Goal: Task Accomplishment & Management: Complete application form

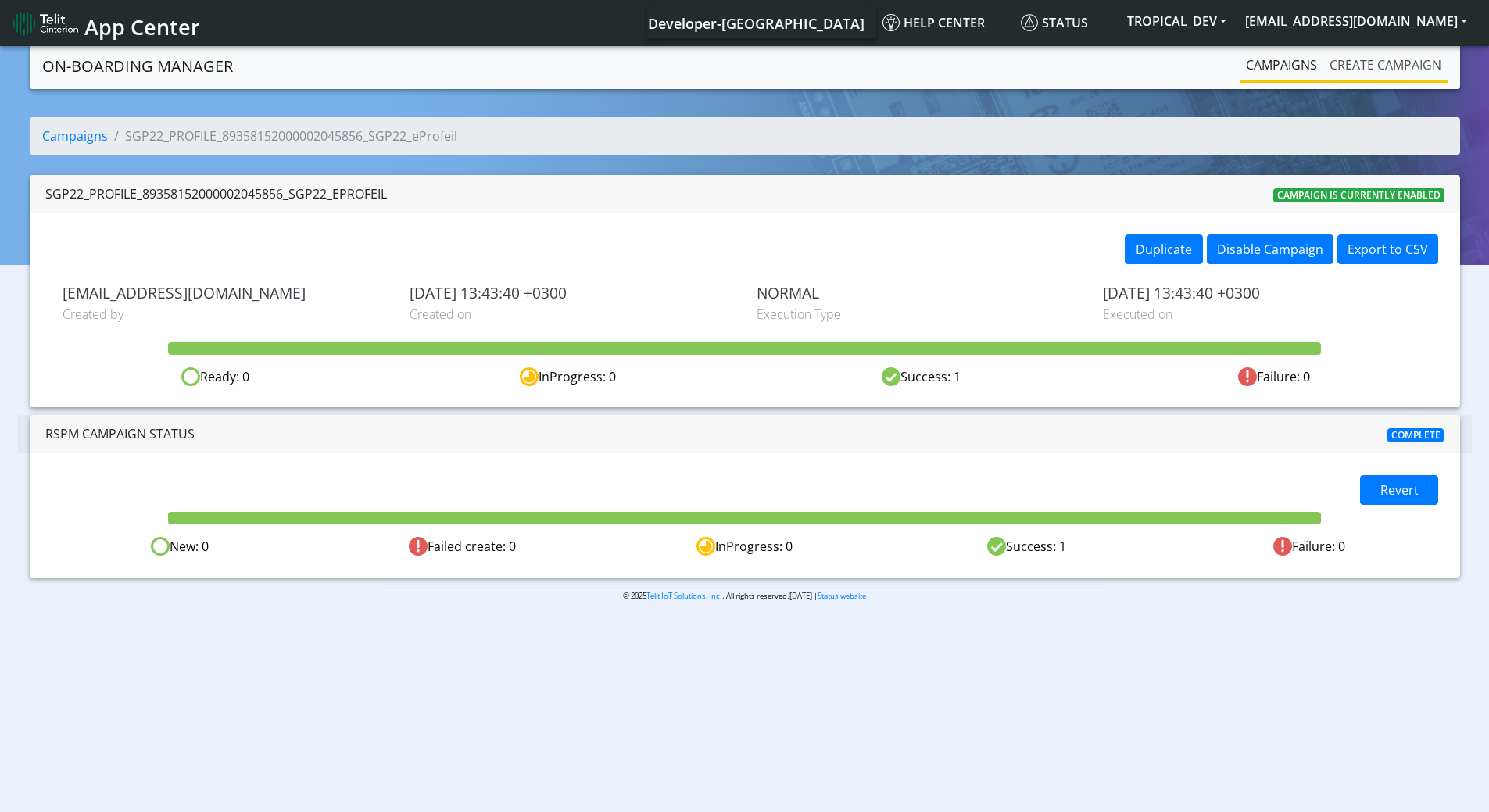
drag, startPoint x: 1360, startPoint y: 66, endPoint x: 1353, endPoint y: 61, distance: 8.6
click at [1359, 66] on link "Create campaign" at bounding box center [1385, 65] width 124 height 31
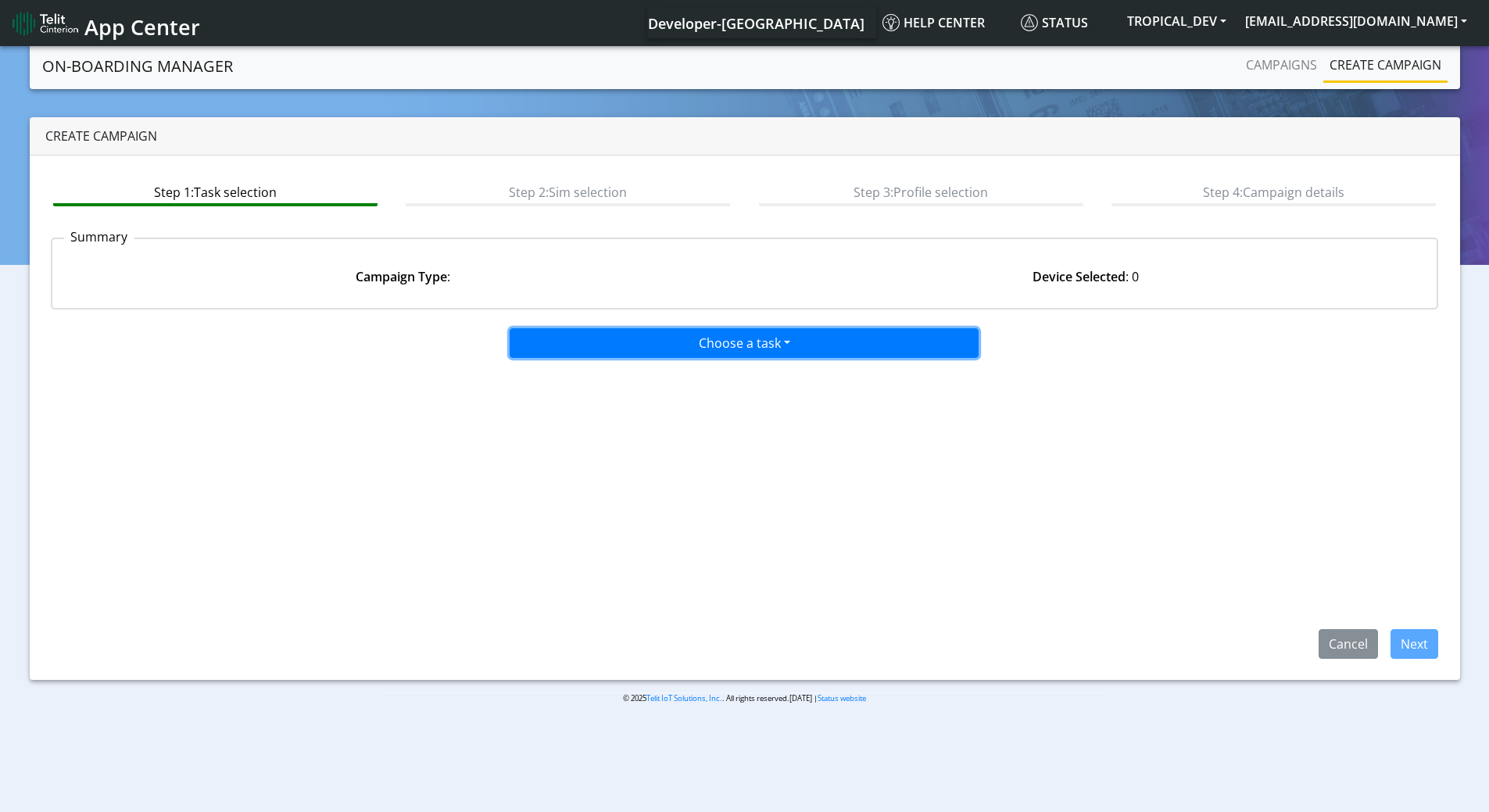
click at [716, 340] on button "Choose a task" at bounding box center [744, 343] width 469 height 30
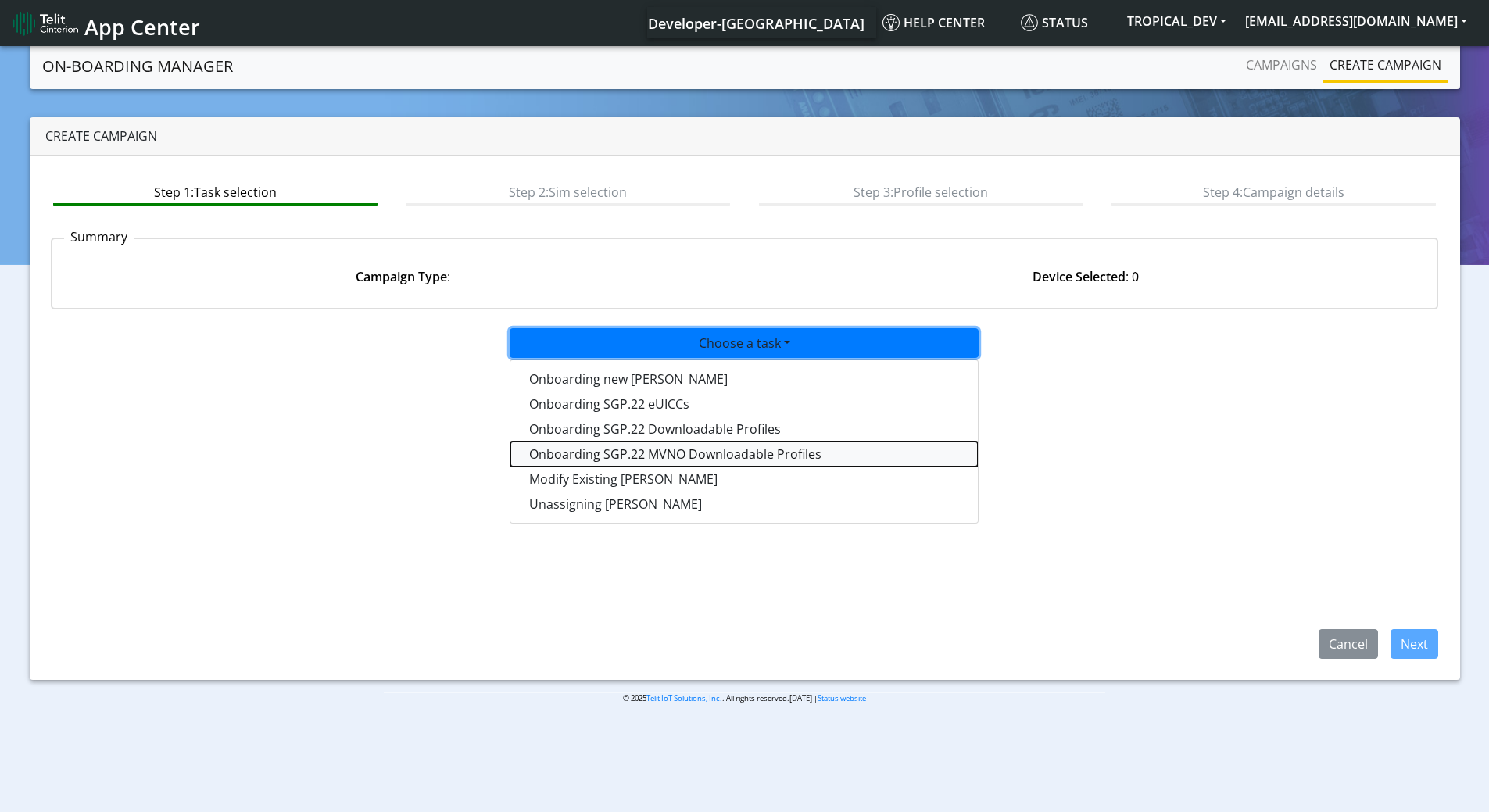
click at [690, 453] on tasksgp22mvnoprofile-dropdown "Onboarding SGP.22 MVNO Downloadable Profiles" at bounding box center [744, 453] width 467 height 25
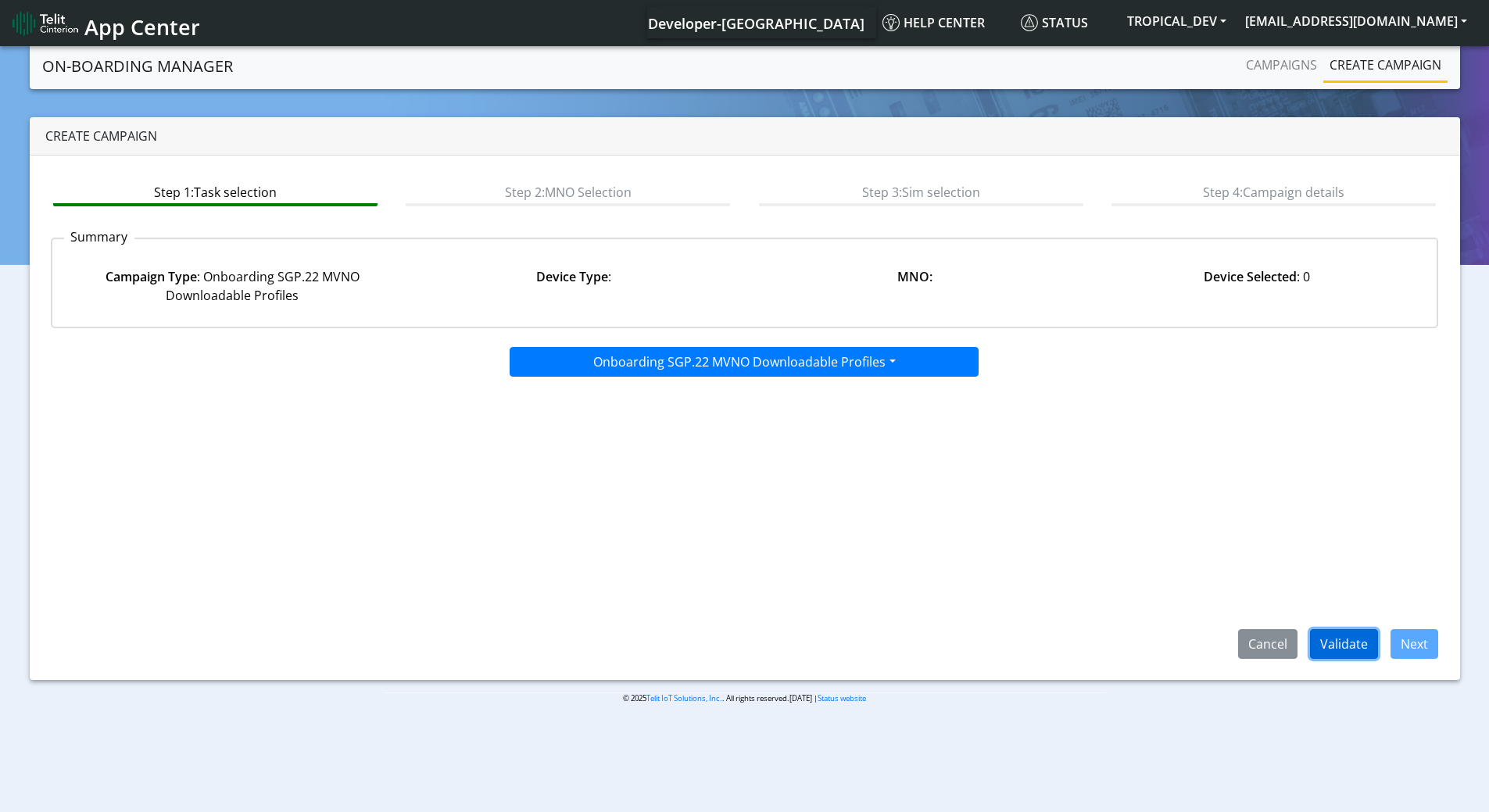
click at [1358, 650] on button "Validate" at bounding box center [1344, 644] width 68 height 30
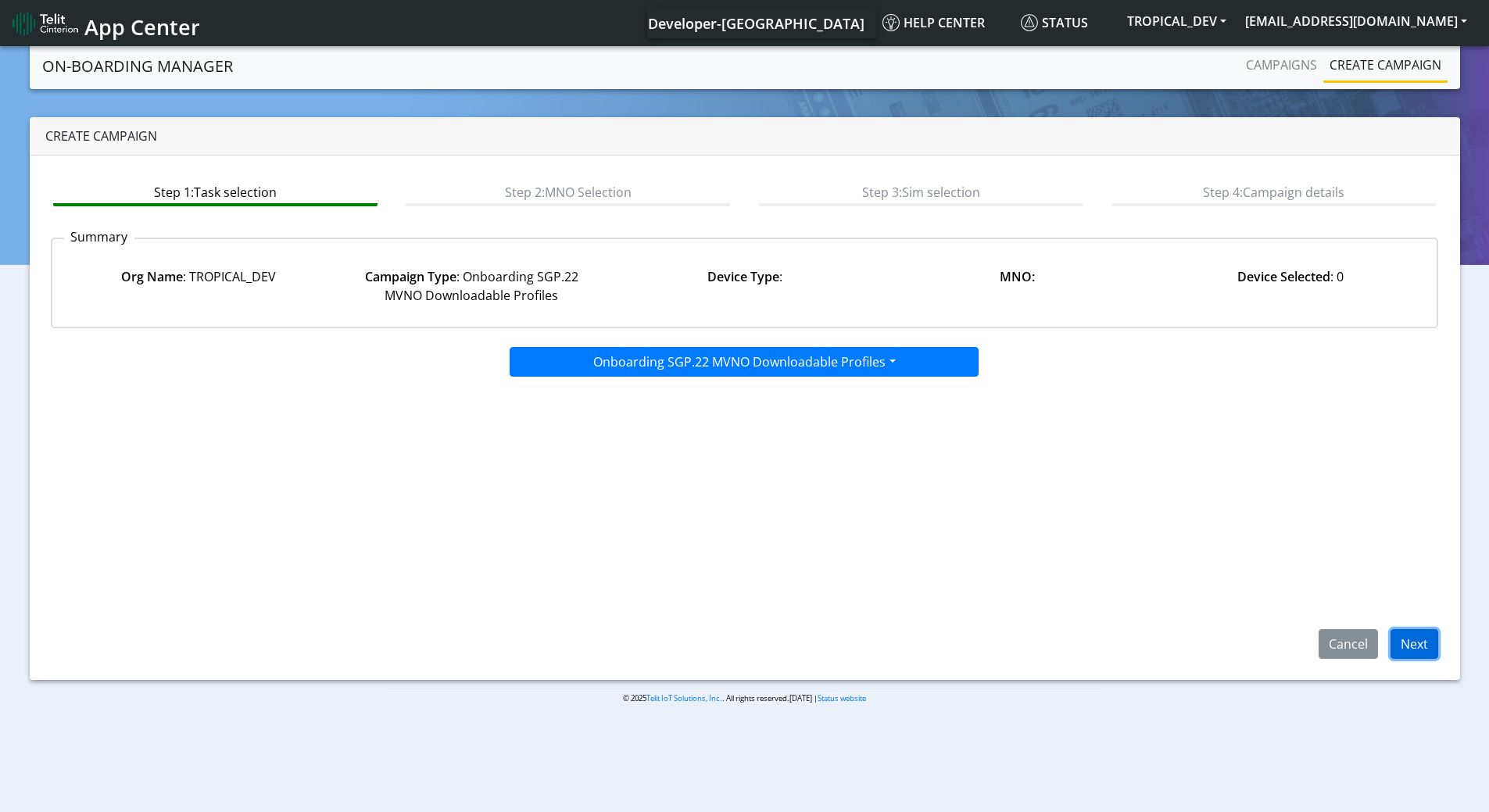
click at [1414, 637] on button "Next" at bounding box center [1414, 644] width 47 height 30
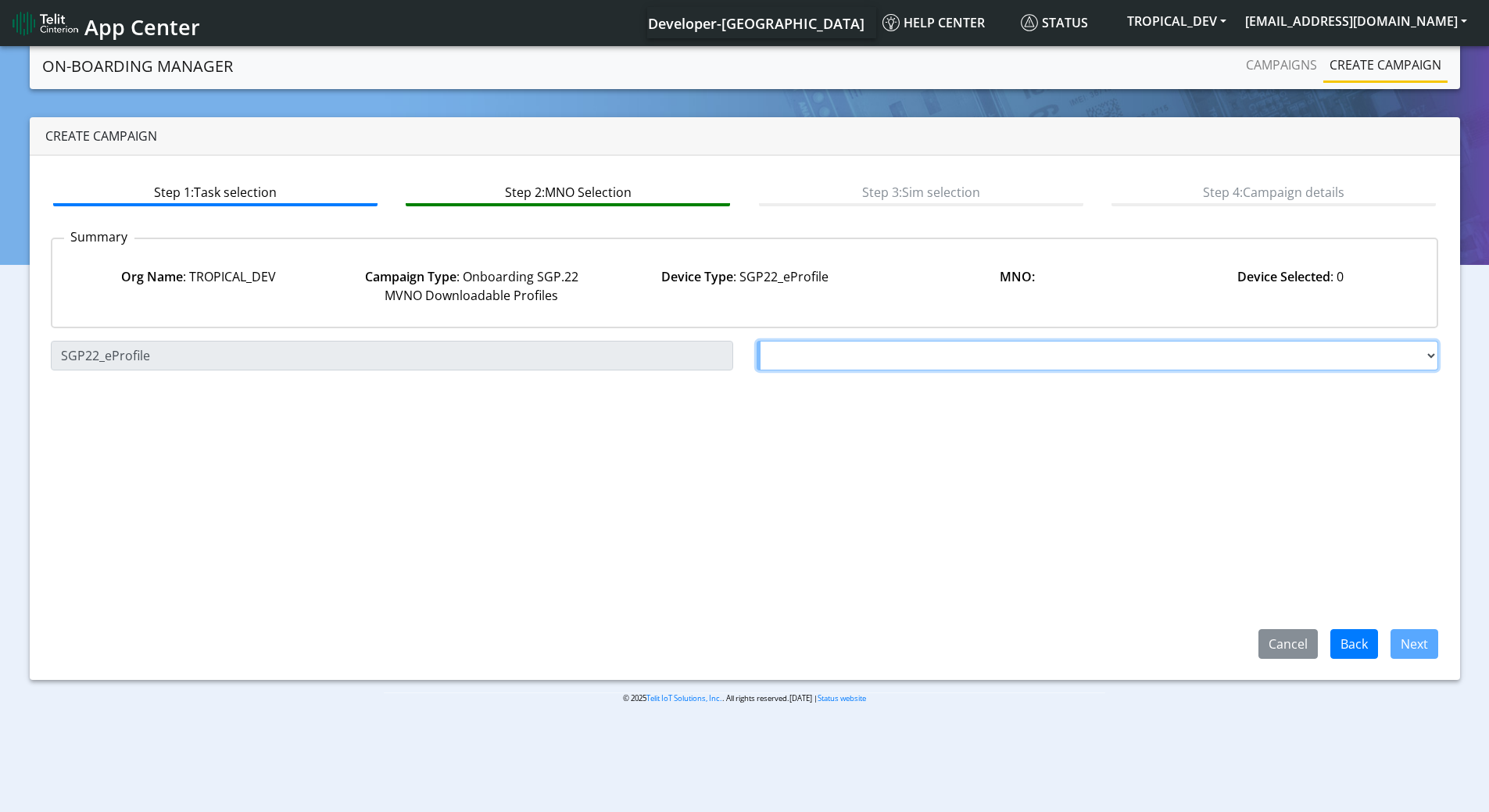
click at [902, 346] on select "Choose a MNO TELIT AT&T Wireless FutureProfile NLT-[GEOGRAPHIC_DATA] AT&T JASPE…" at bounding box center [1098, 355] width 682 height 30
select select "1.3.5.6.8"
click at [756, 340] on select "Choose a MNO TELIT AT&T Wireless FutureProfile NLT-[GEOGRAPHIC_DATA] AT&T JASPE…" at bounding box center [1098, 355] width 682 height 30
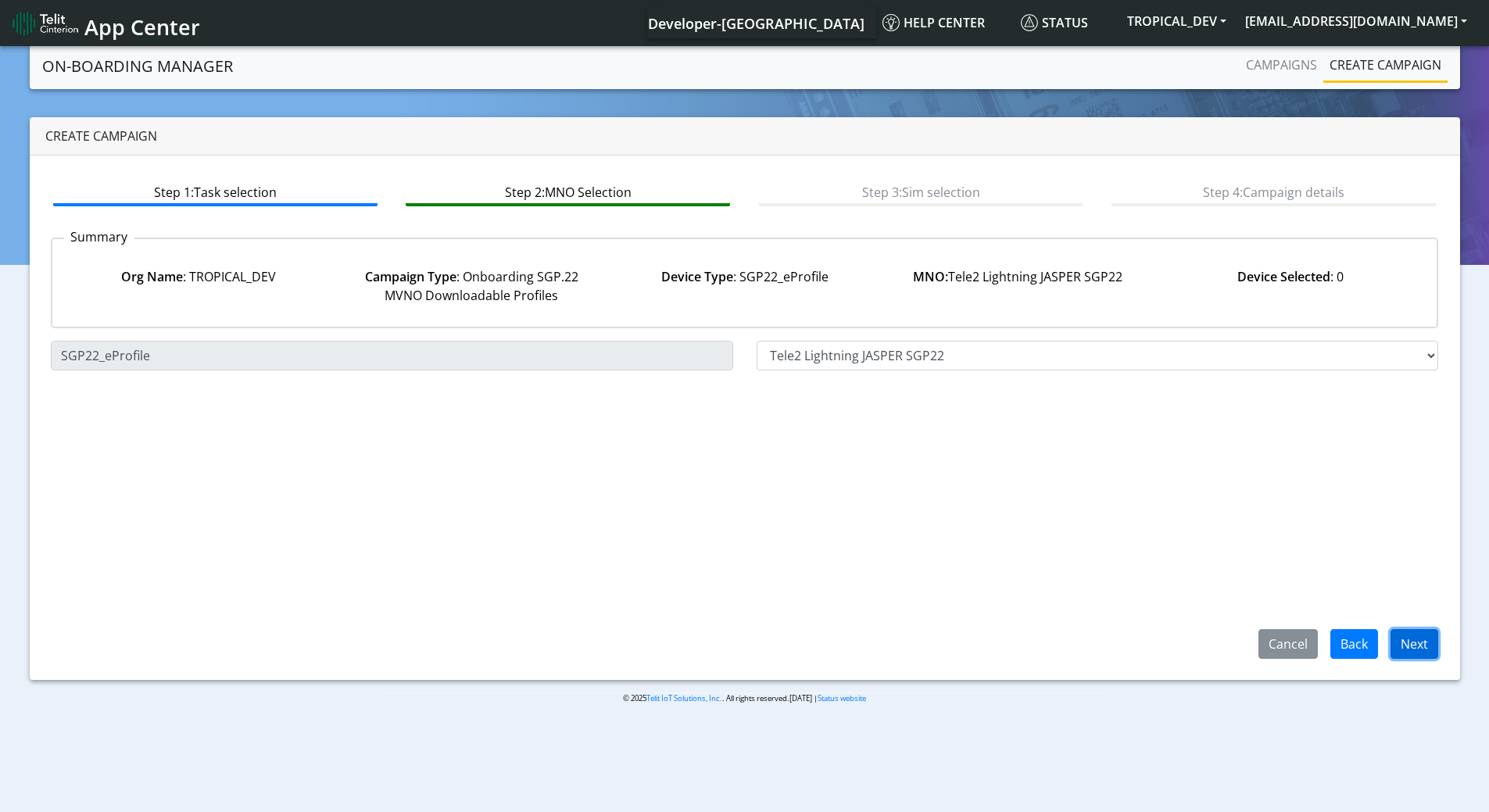
click at [1423, 647] on button "Next" at bounding box center [1414, 644] width 47 height 30
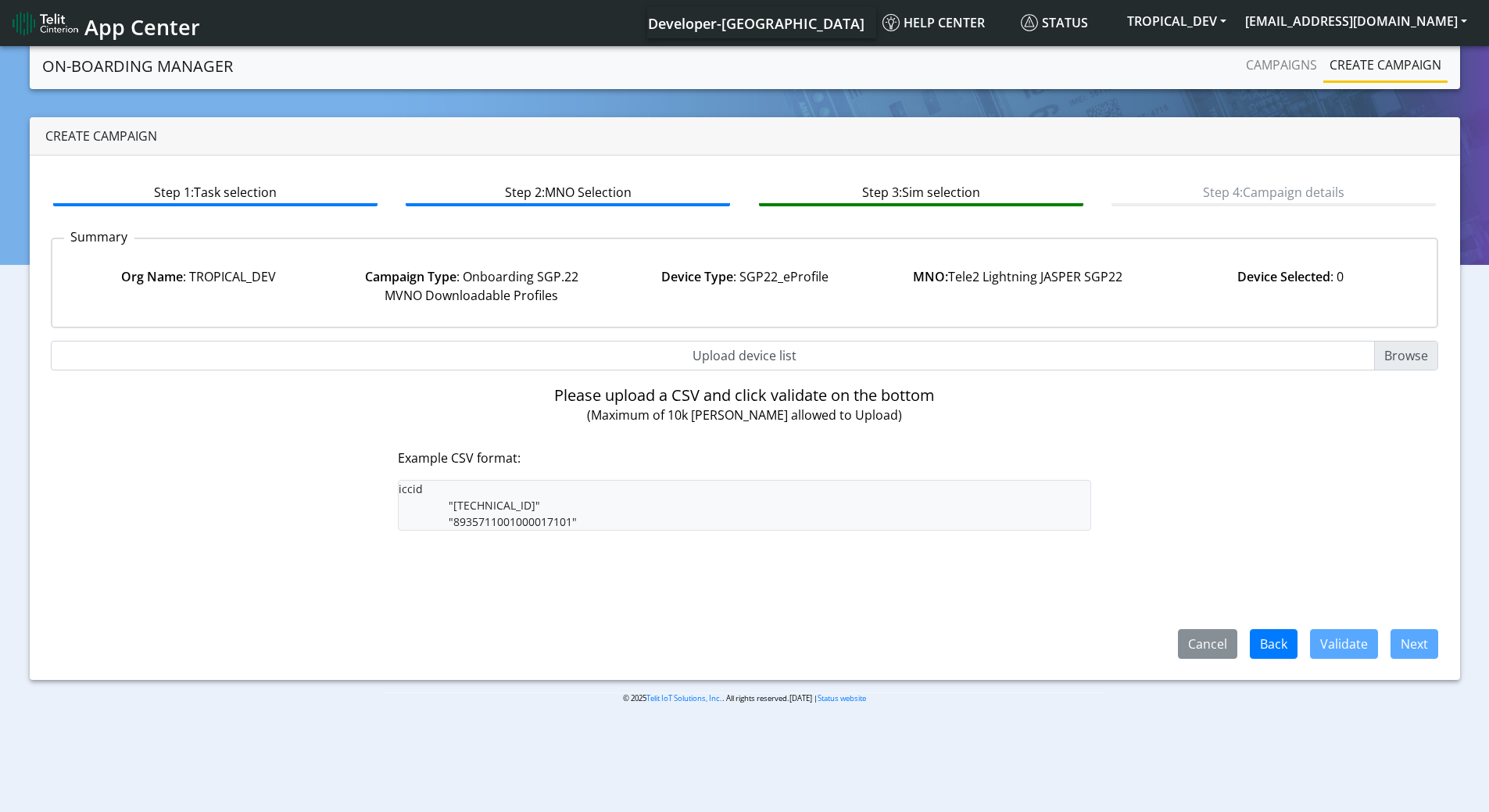
click at [1401, 357] on input "Upload device list" at bounding box center [744, 355] width 1388 height 30
type input "C:\fakepath\[TECHNICAL_ID]_T2_MVNO_onboard.csv"
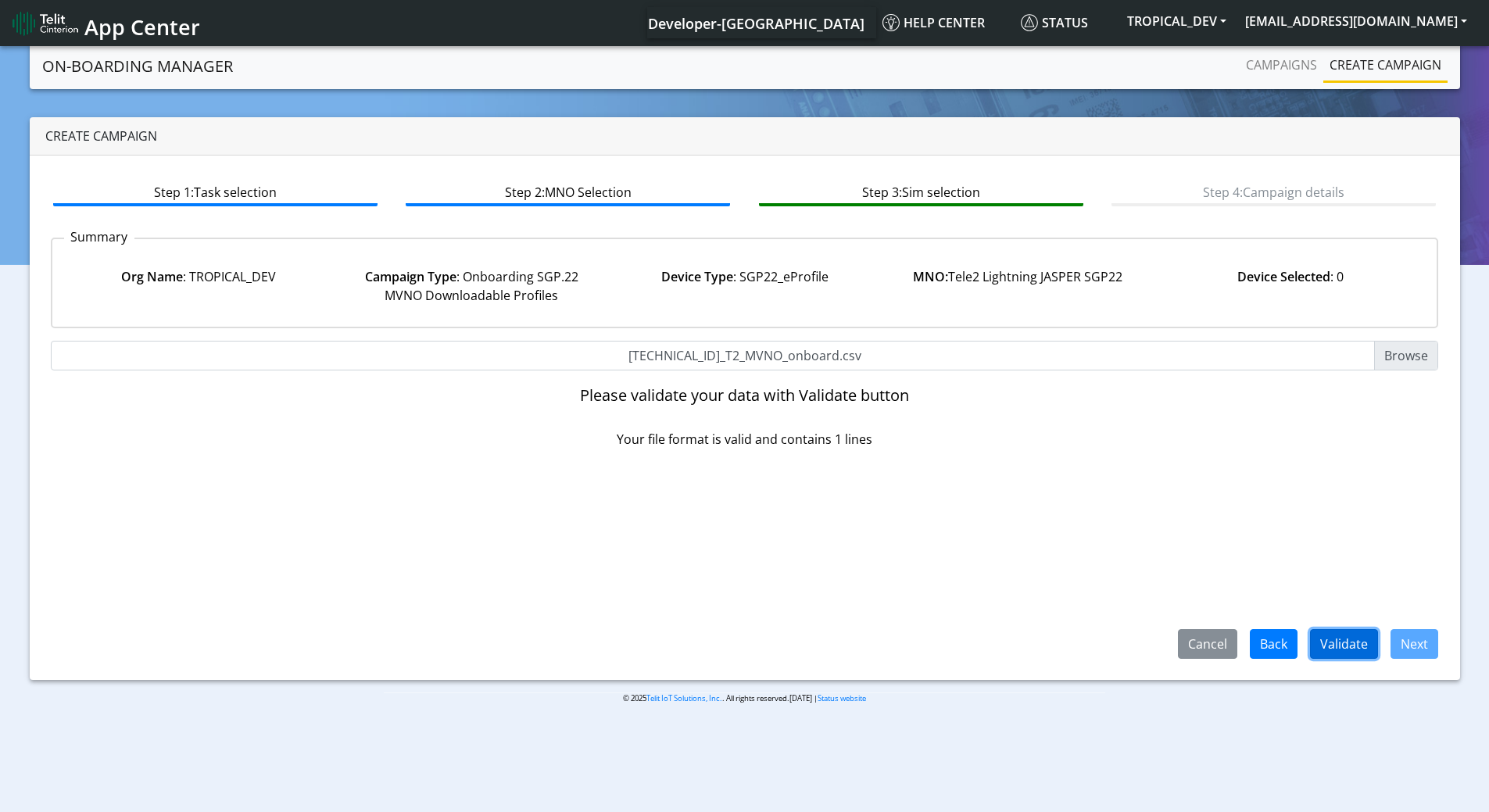
click at [1333, 649] on button "Validate" at bounding box center [1344, 644] width 68 height 30
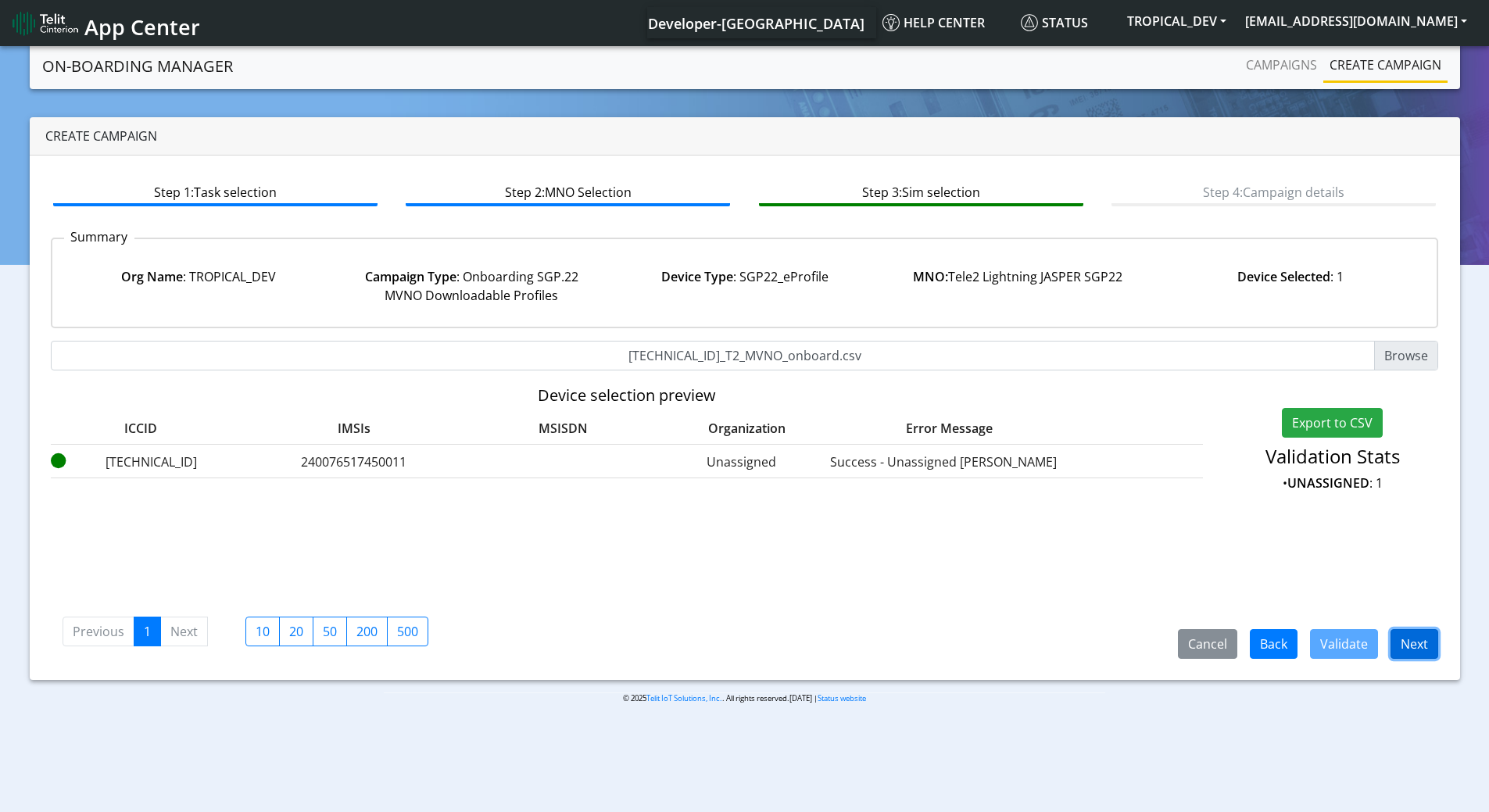
click at [1412, 644] on button "Next" at bounding box center [1414, 644] width 47 height 30
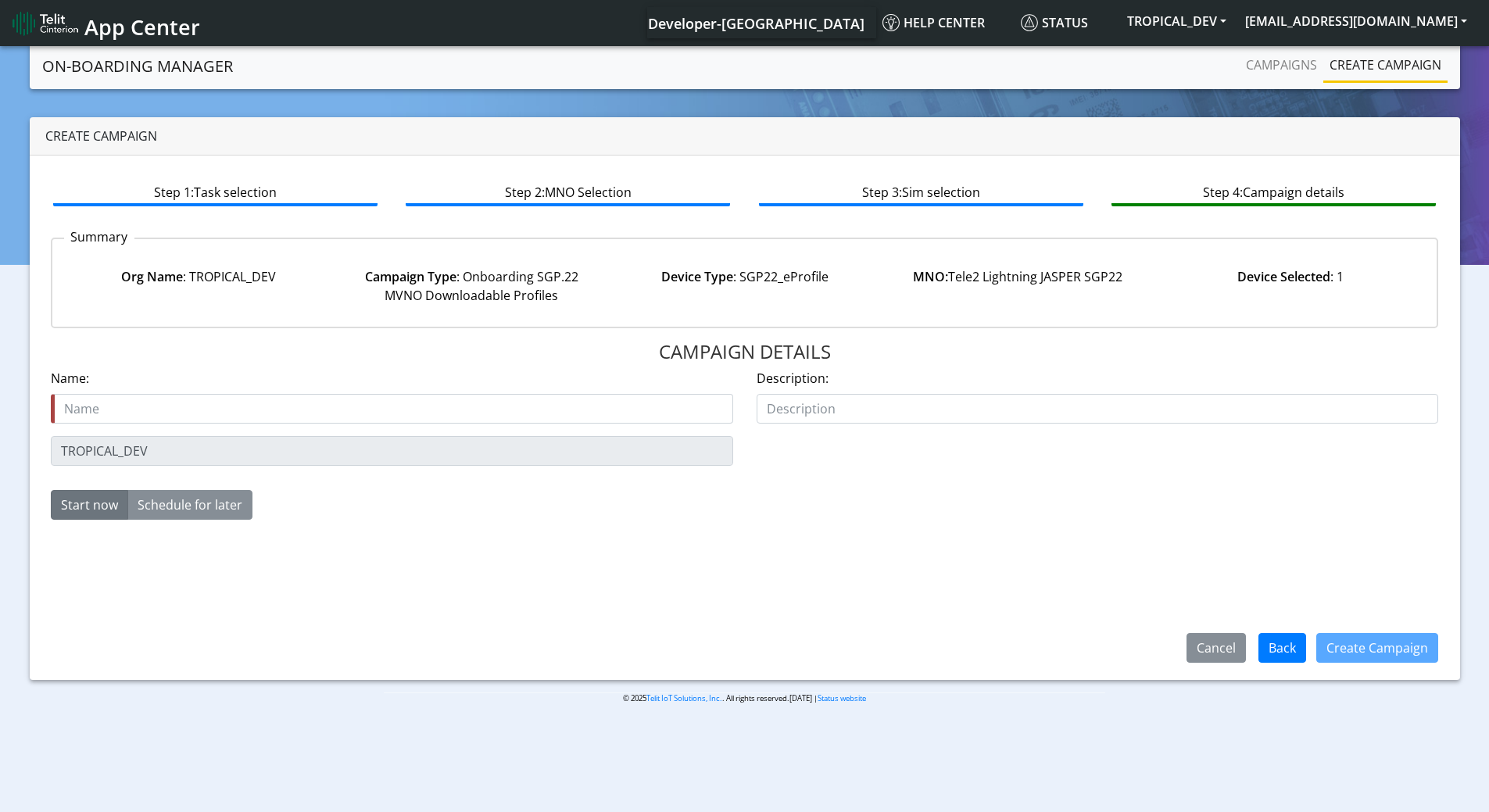
click at [237, 411] on input "text" at bounding box center [392, 409] width 682 height 30
type input "[TECHNICAL_ID]_T2_Mvno"
click at [1365, 650] on button "Create Campaign" at bounding box center [1377, 648] width 122 height 30
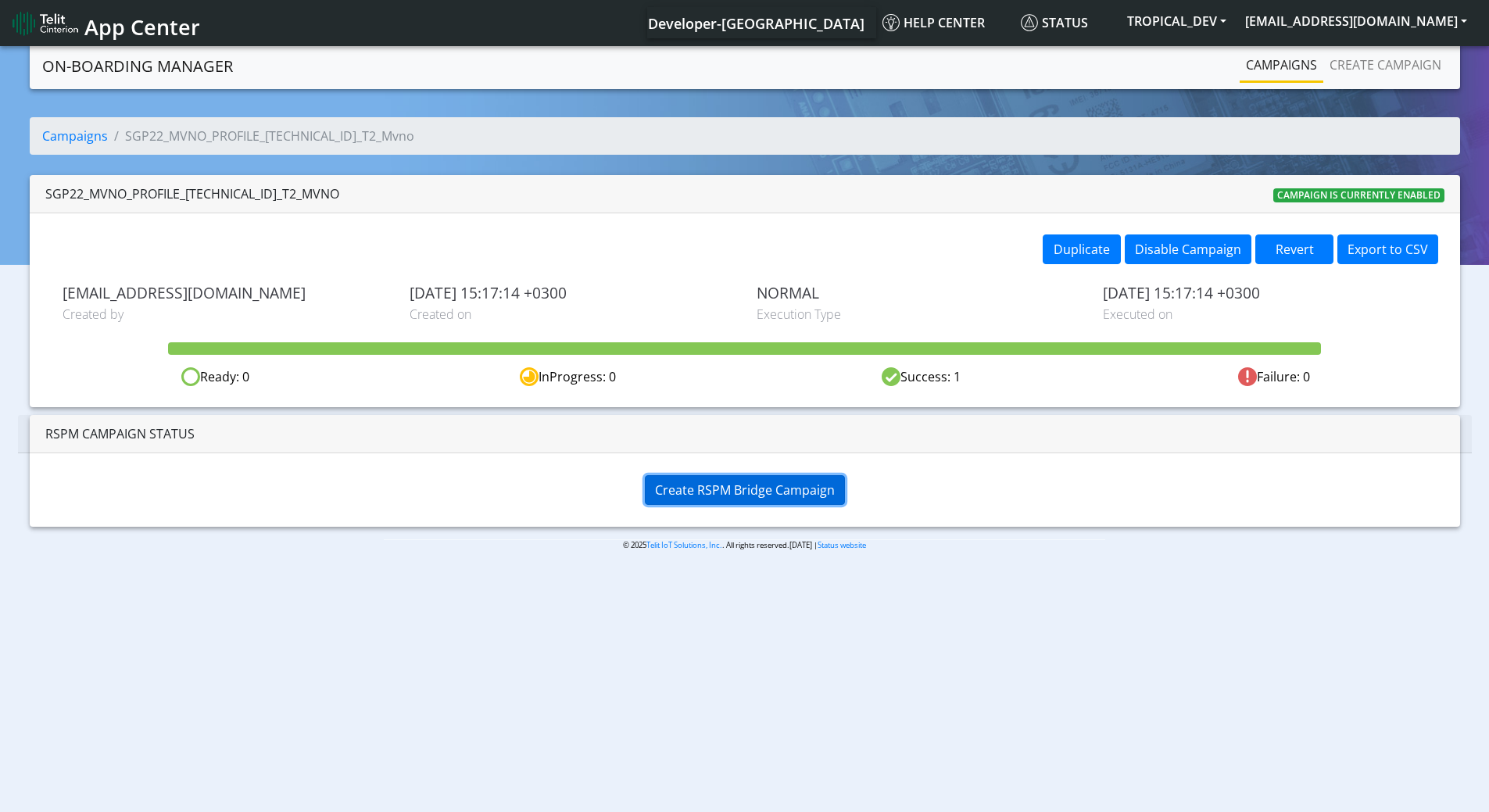
click at [764, 491] on span "Create RSPM Bridge Campaign" at bounding box center [744, 490] width 180 height 17
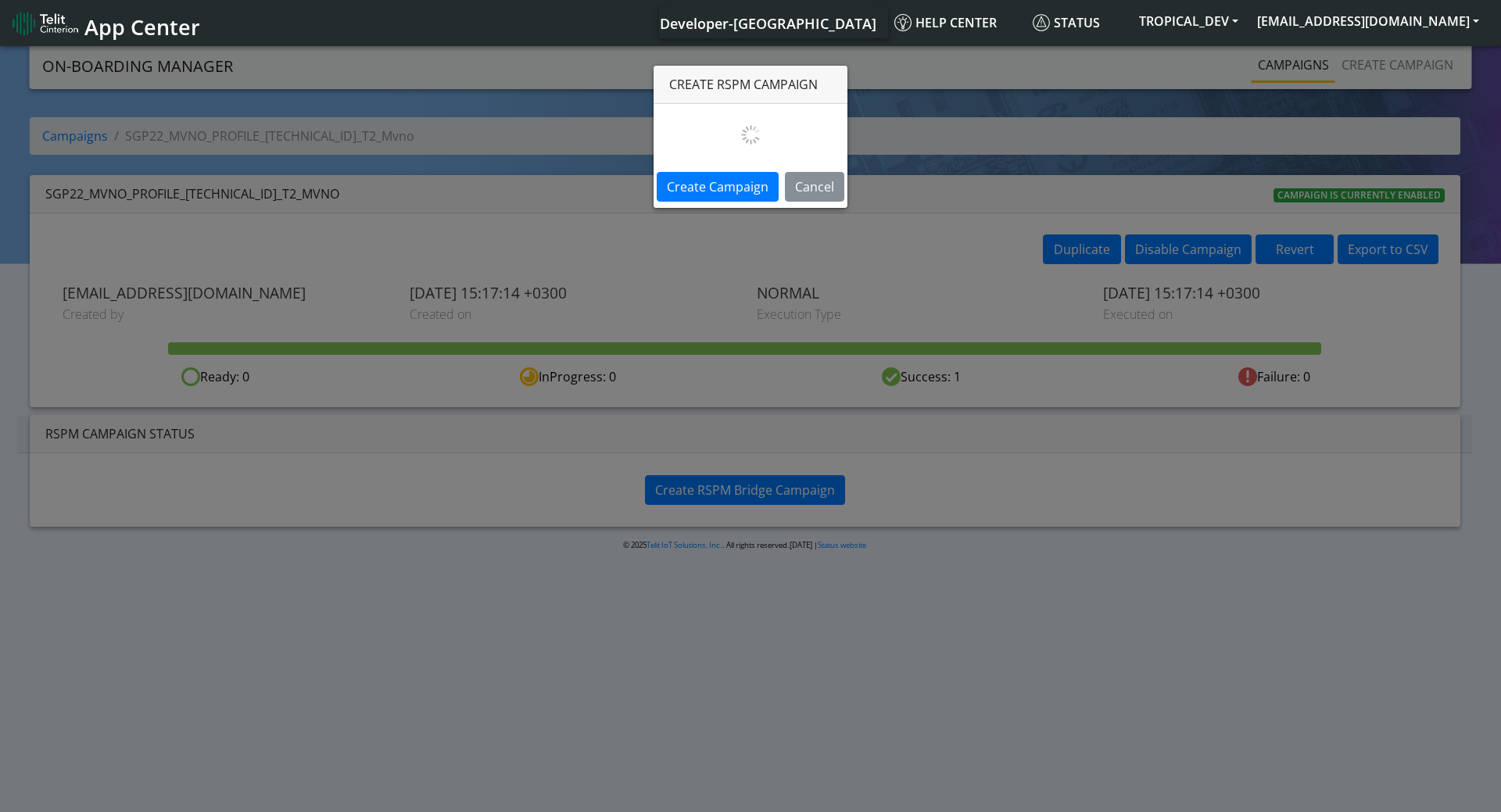
select select
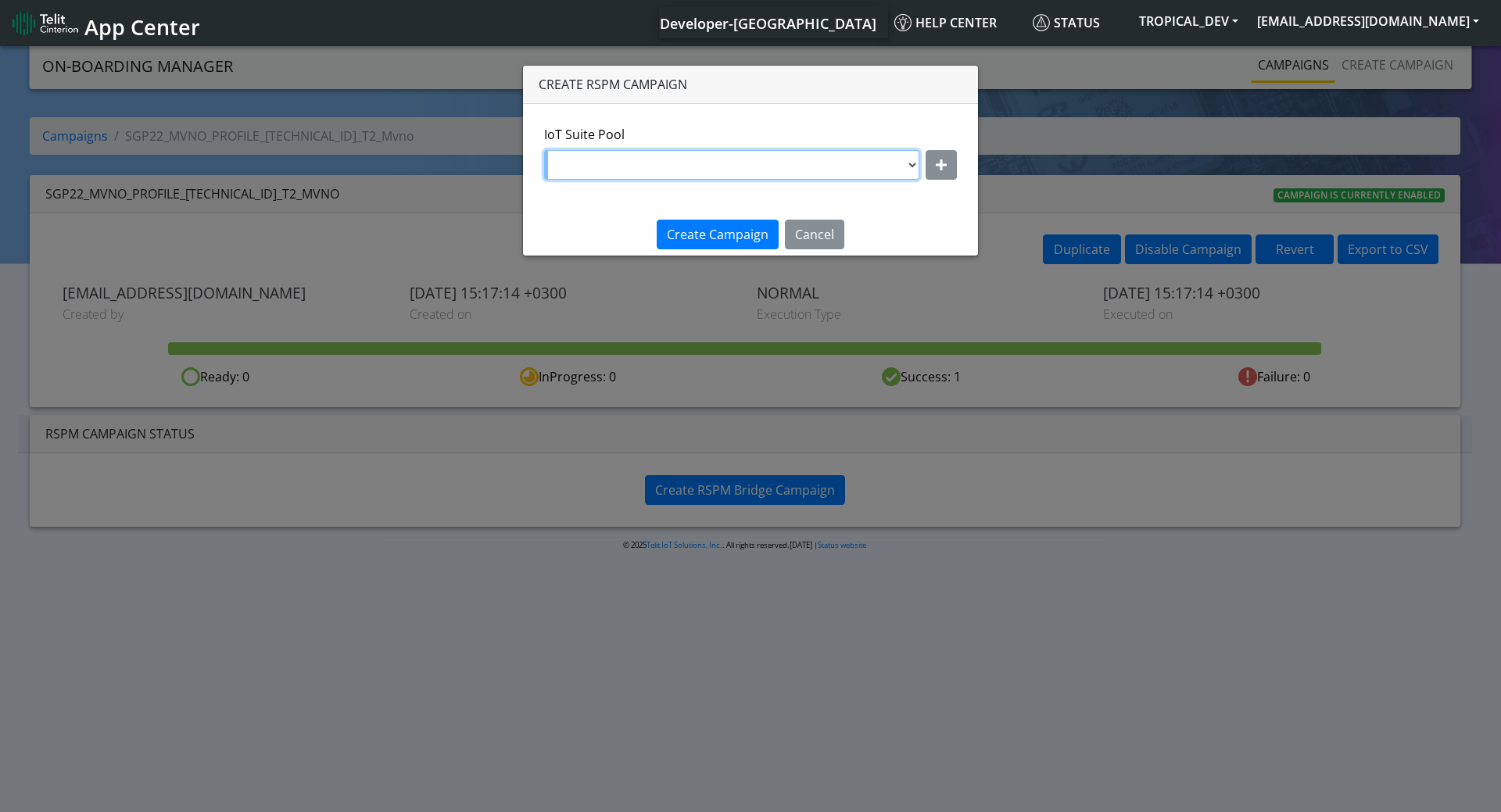
click at [876, 167] on select "DNLD_MVNO-nxt23.net-testPool04Jun DNLD_MVNO-jasper.migration.att-MAY5 DNLD_MVNO…" at bounding box center [731, 164] width 375 height 30
click at [925, 169] on button "button" at bounding box center [941, 164] width 31 height 30
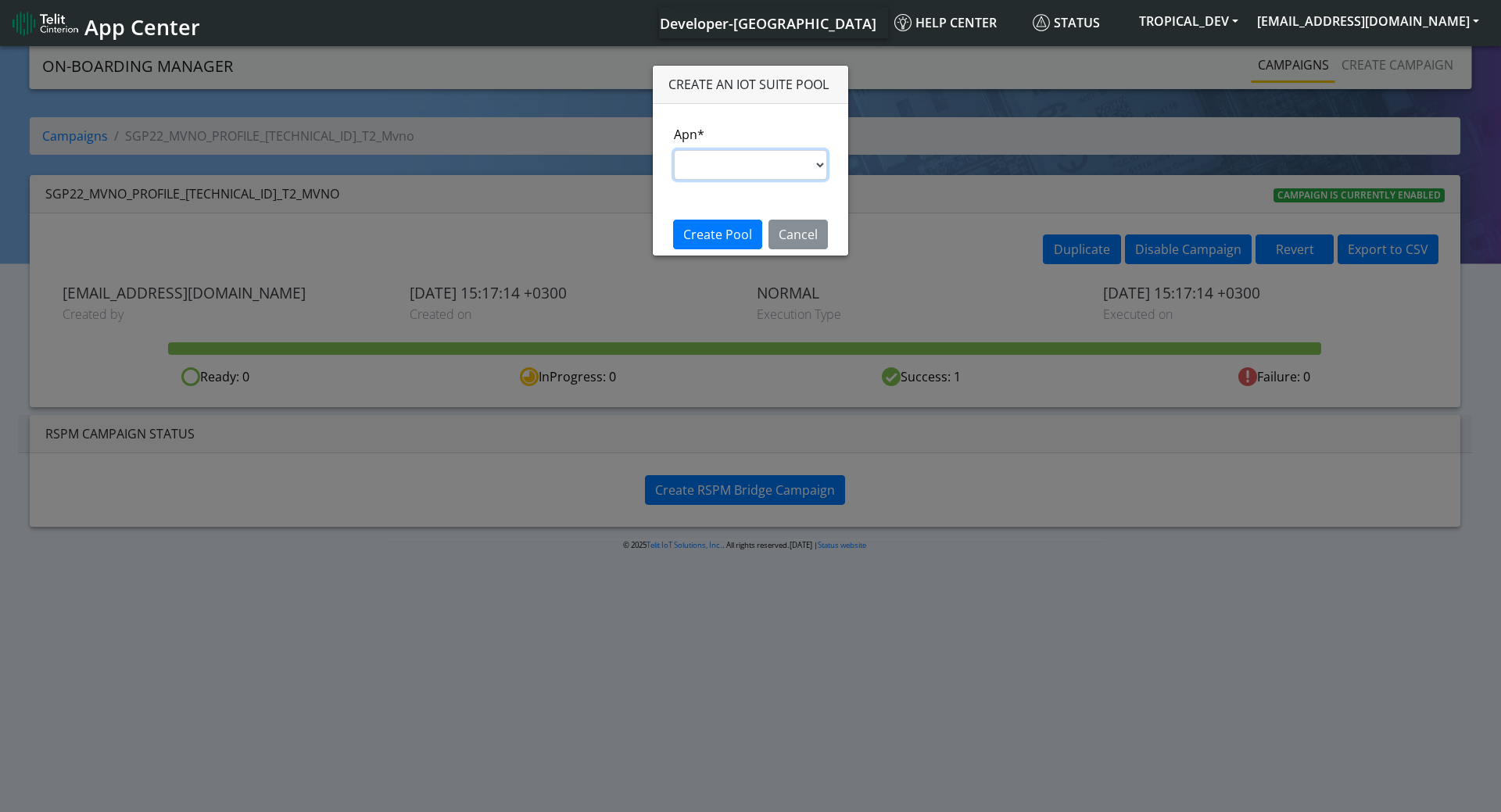
click at [809, 168] on select "s.test nxt20p.net nxtesim1.net nxt17.ue nxt20c.net nxt20.net ims nxt23.net jasp…" at bounding box center [750, 164] width 153 height 30
select select "35756450-83e5-11ef-ac98-001f6f2892bc"
click at [673, 150] on select "s.test nxt20p.net nxtesim1.net nxt17.ue nxt20c.net nxt20.net ims nxt23.net jasp…" at bounding box center [750, 164] width 153 height 30
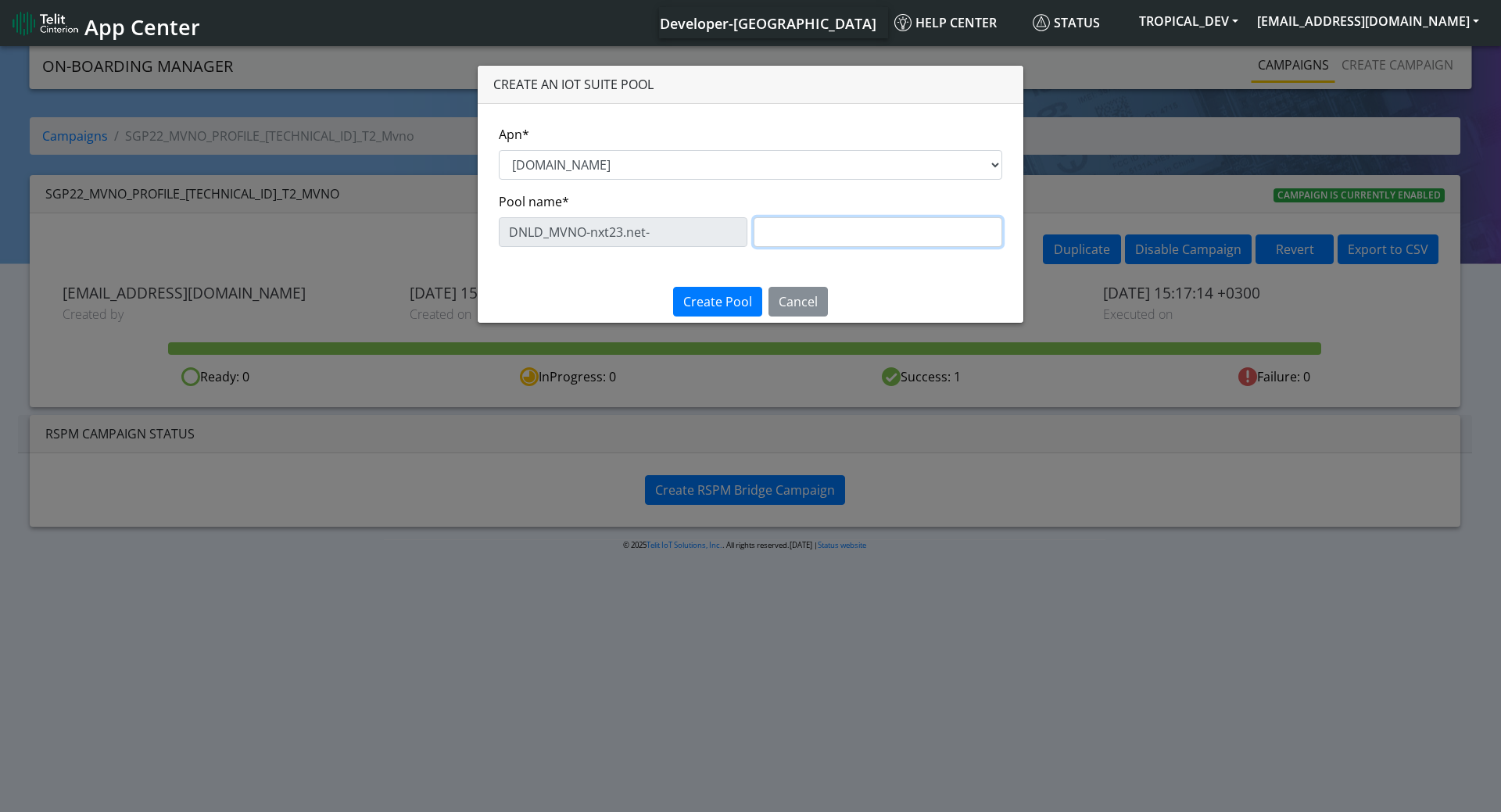
click at [767, 228] on input "text" at bounding box center [878, 232] width 248 height 30
type input "Telet2_Dev"
click at [721, 293] on span "Create Pool" at bounding box center [717, 301] width 68 height 17
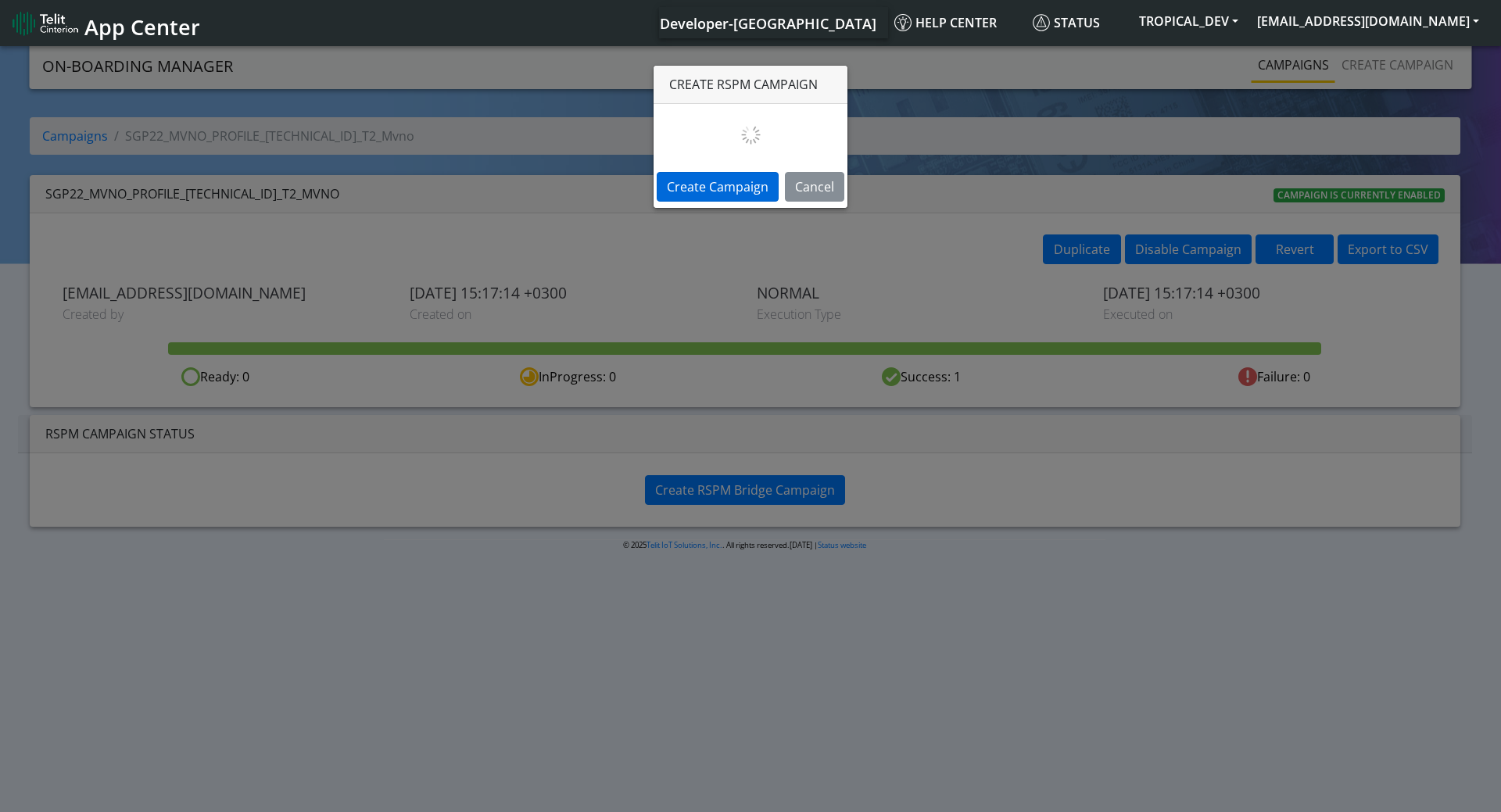
select select "0f323ea0-f217-4485-8e8c-bced6b7f5305"
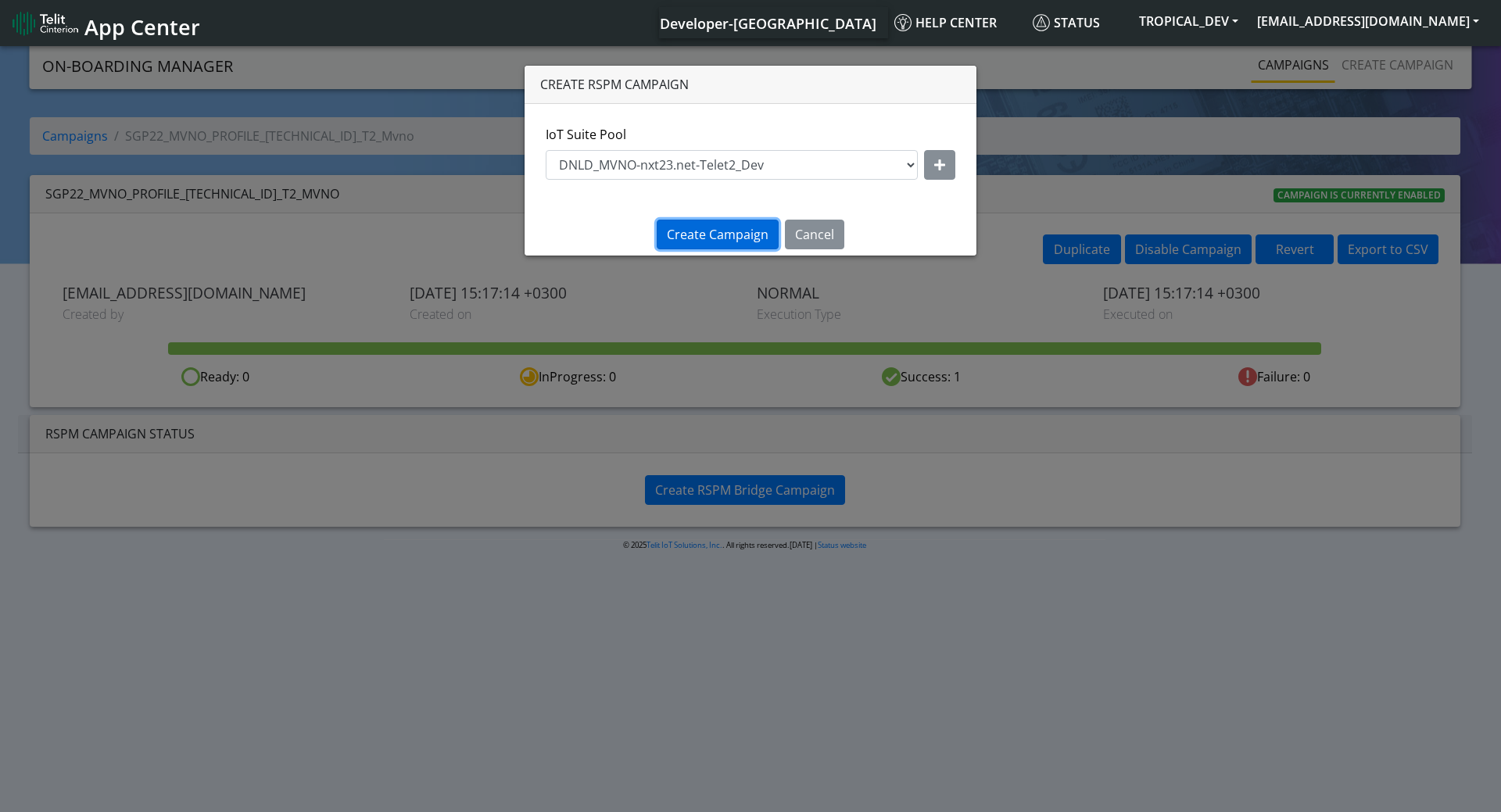
click at [725, 230] on span "Create Campaign" at bounding box center [717, 234] width 101 height 17
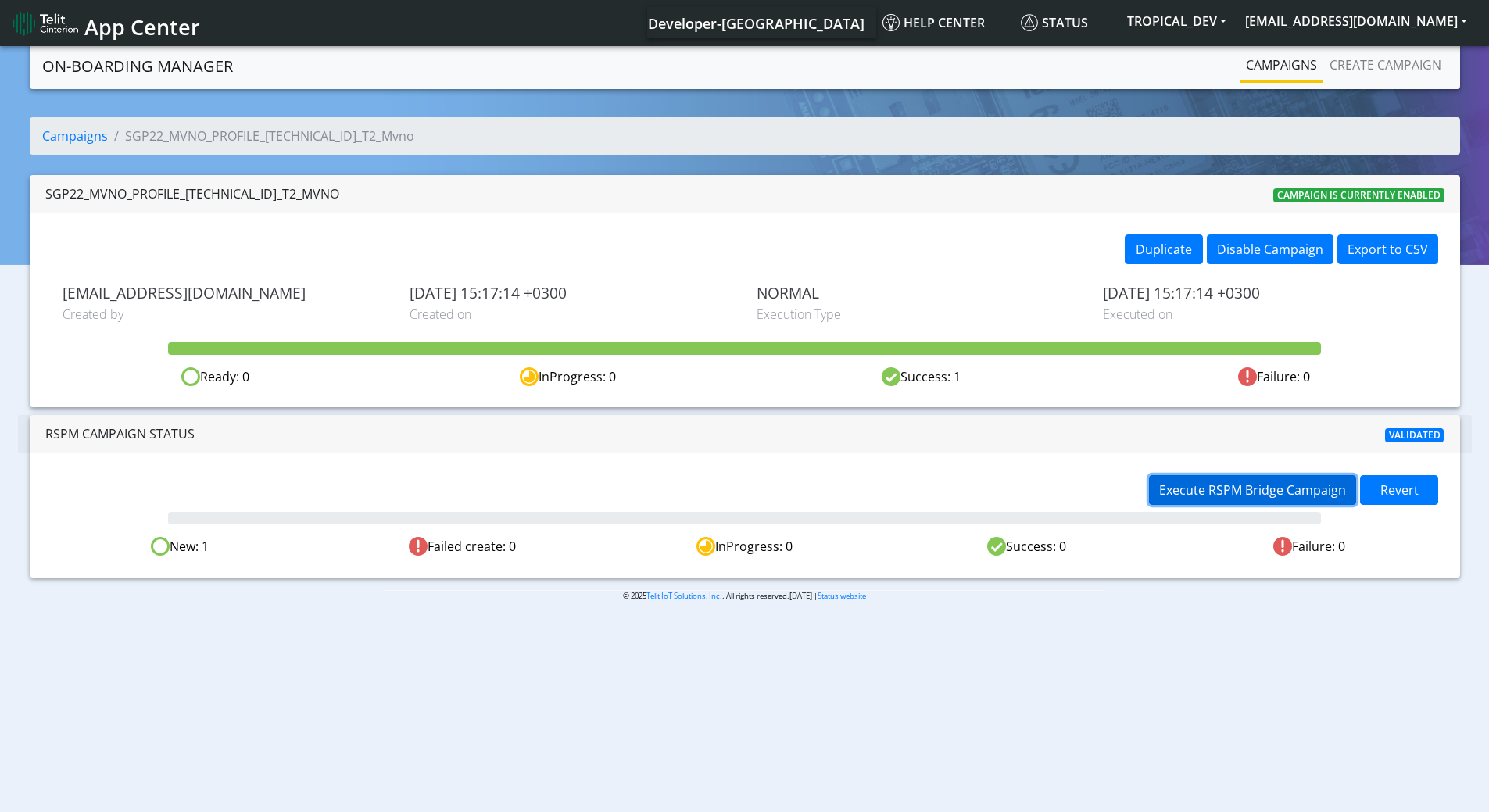
click at [1296, 485] on span "Execute RSPM Bridge Campaign" at bounding box center [1252, 490] width 187 height 17
